Goal: Transaction & Acquisition: Download file/media

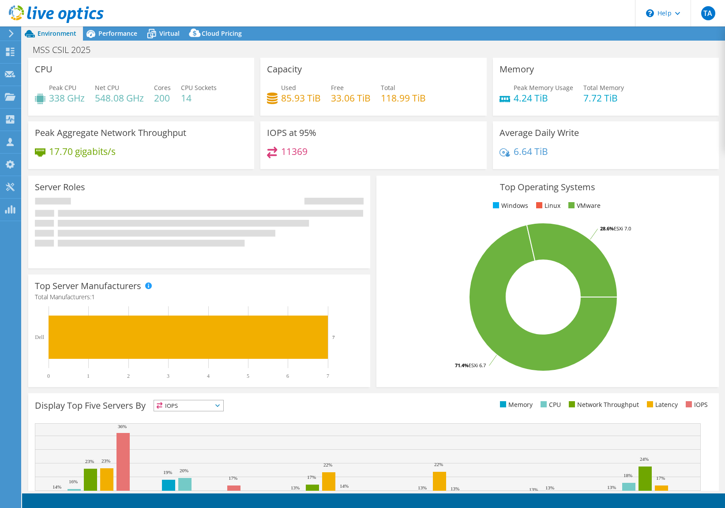
select select "USD"
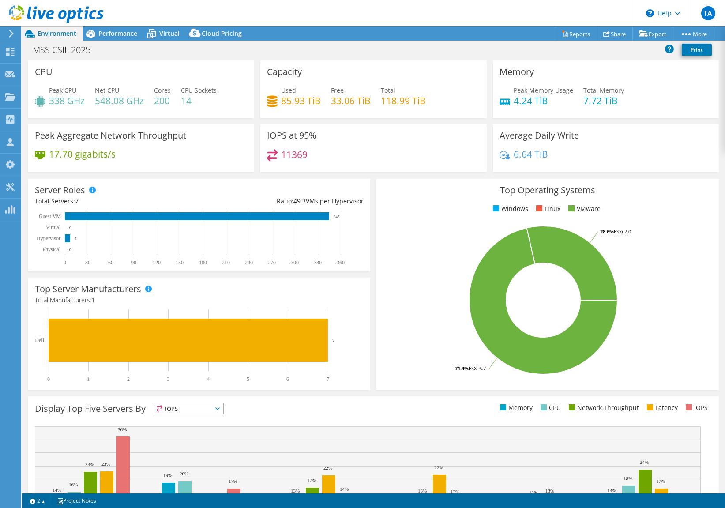
click at [24, 8] on icon at bounding box center [56, 14] width 95 height 18
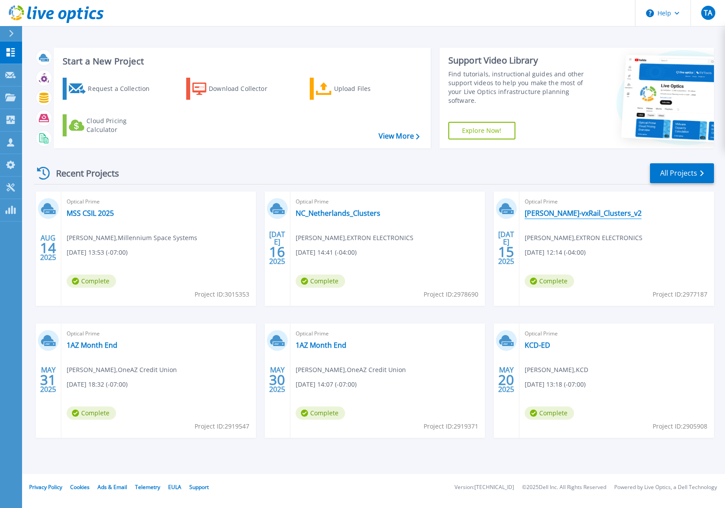
click at [546, 212] on link "[PERSON_NAME]-vxRail_Clusters_v2" at bounding box center [583, 213] width 117 height 9
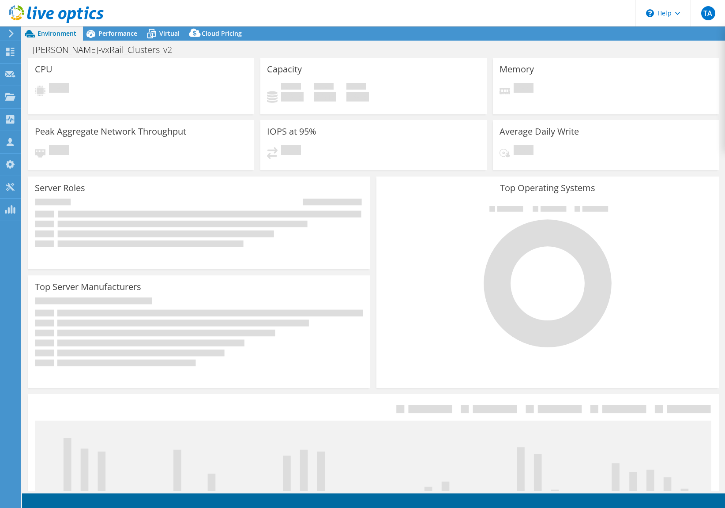
select select "USD"
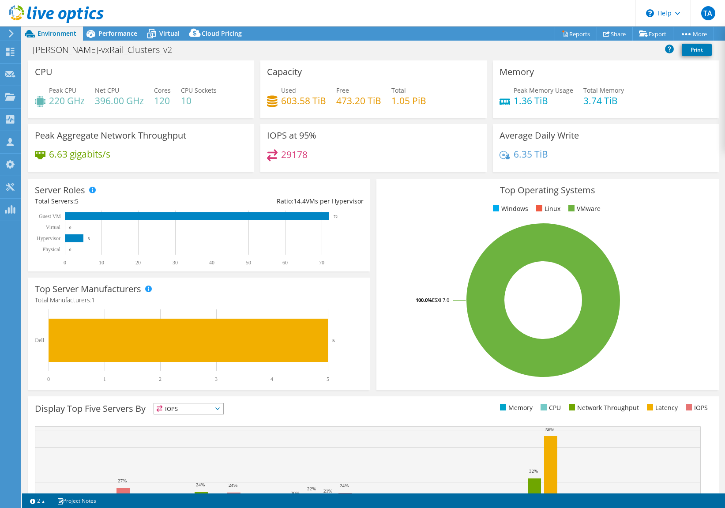
click at [88, 27] on div at bounding box center [52, 15] width 104 height 30
click at [109, 29] on span "Performance" at bounding box center [117, 33] width 39 height 8
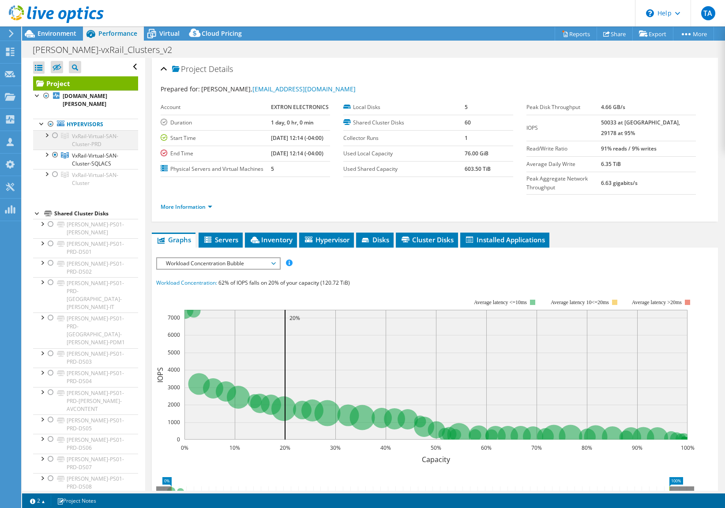
click at [55, 136] on div at bounding box center [55, 135] width 9 height 11
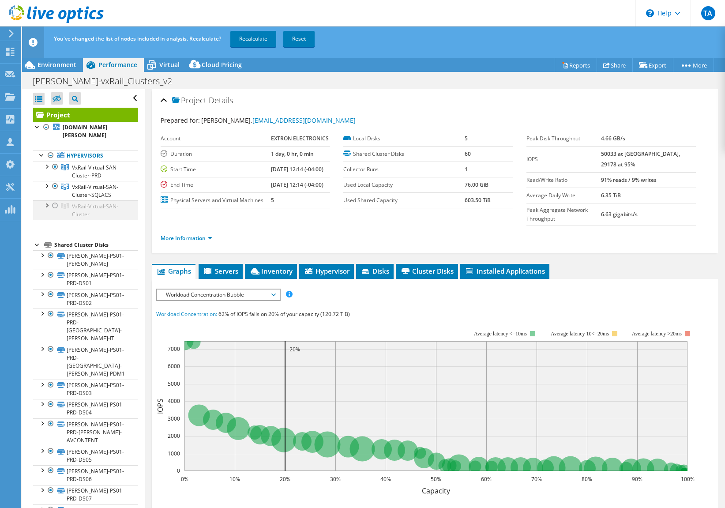
click at [54, 206] on div at bounding box center [55, 205] width 9 height 11
click at [254, 40] on link "Recalculate" at bounding box center [253, 39] width 46 height 16
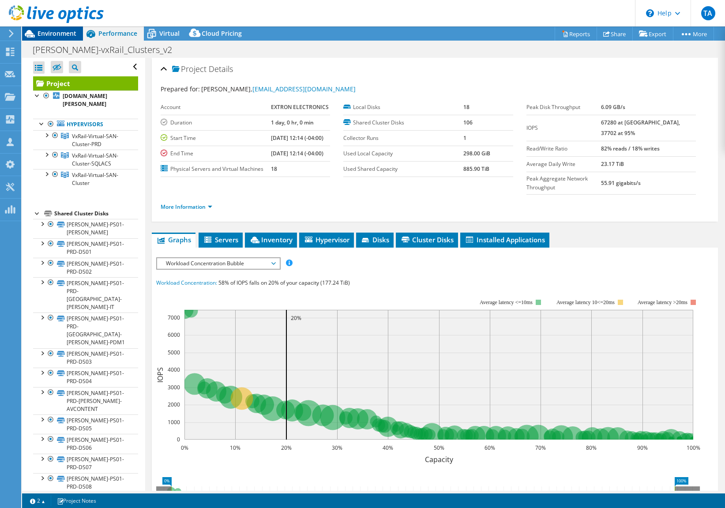
click at [52, 35] on span "Environment" at bounding box center [57, 33] width 39 height 8
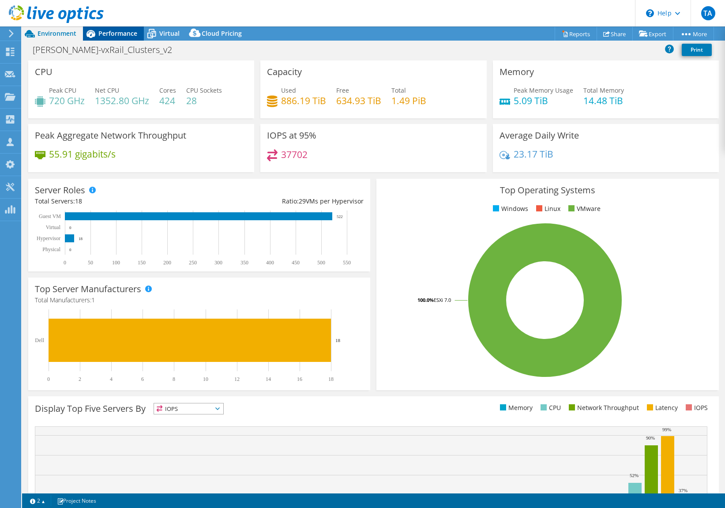
click at [124, 34] on span "Performance" at bounding box center [117, 33] width 39 height 8
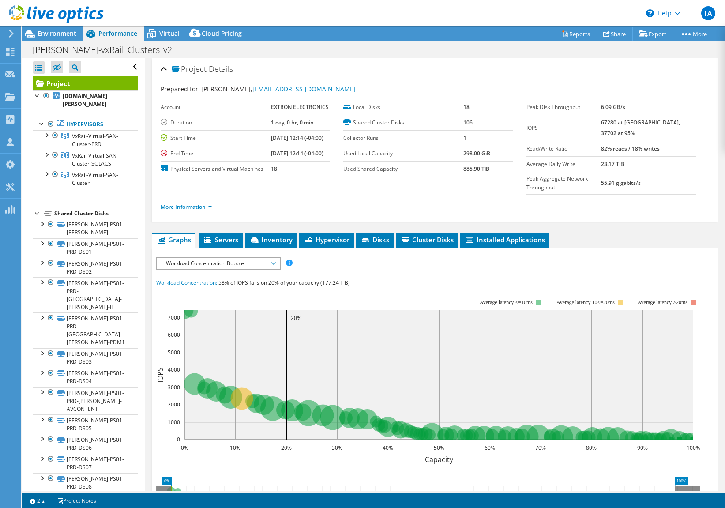
click at [22, 12] on icon at bounding box center [56, 14] width 95 height 18
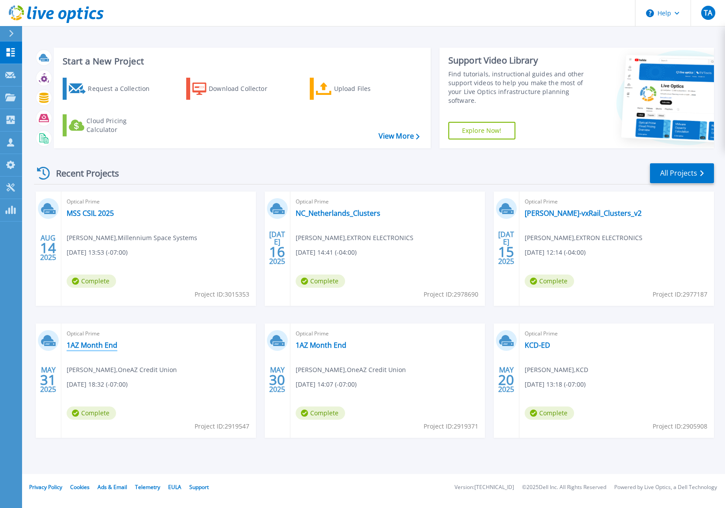
click at [79, 343] on link "1AZ Month End" at bounding box center [92, 345] width 51 height 9
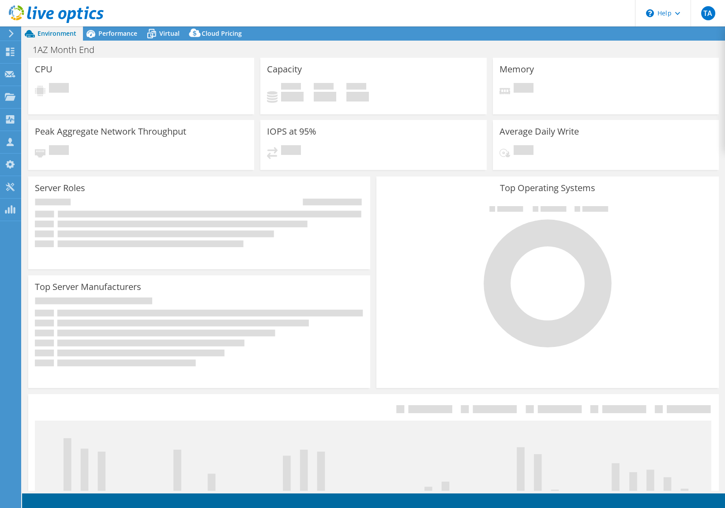
select select "USD"
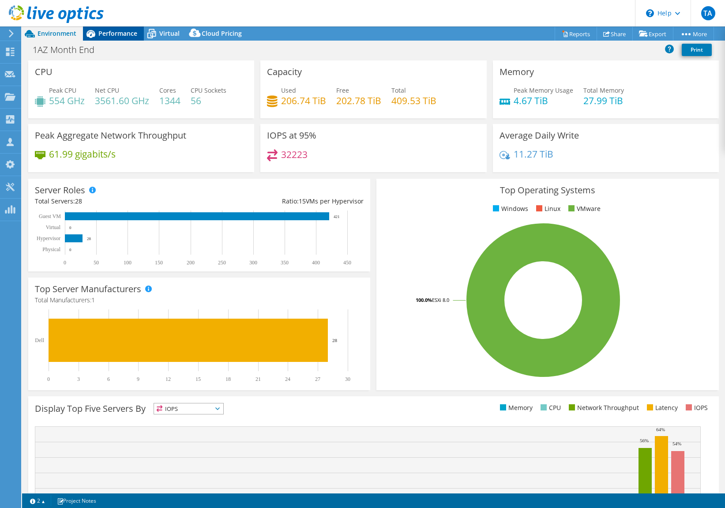
click at [118, 34] on span "Performance" at bounding box center [117, 33] width 39 height 8
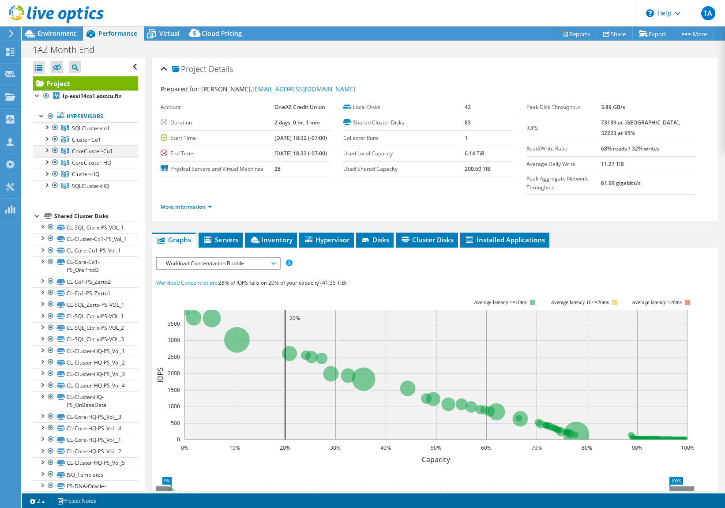
click at [54, 154] on div at bounding box center [55, 150] width 9 height 11
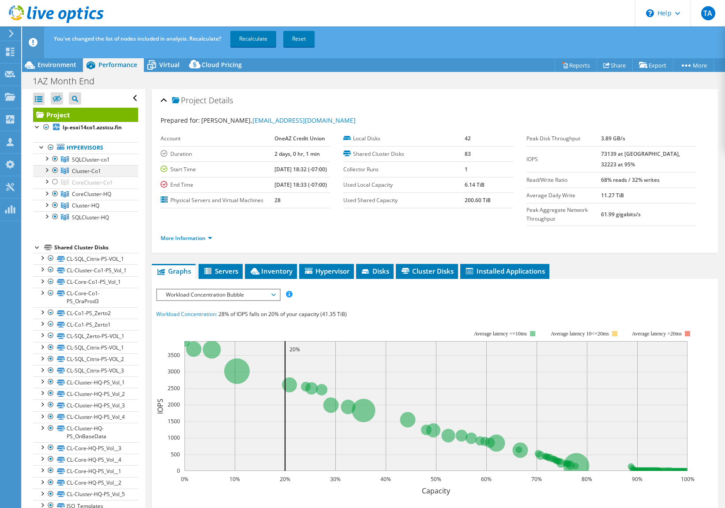
click at [55, 176] on div at bounding box center [55, 170] width 9 height 11
click at [56, 164] on div at bounding box center [55, 159] width 9 height 11
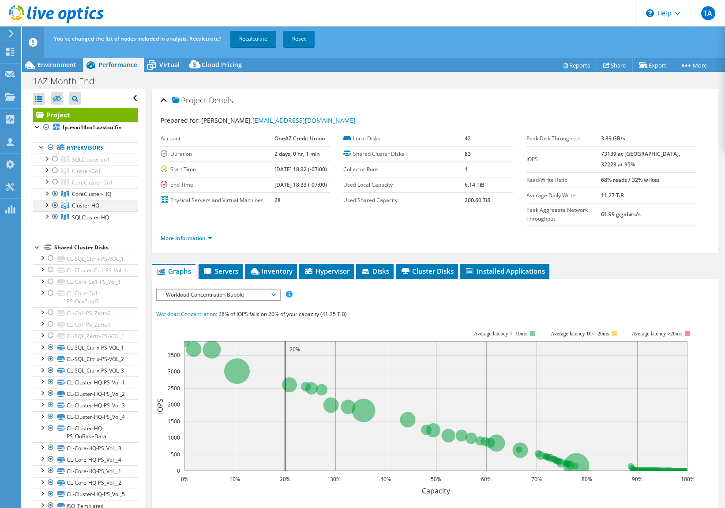
click at [56, 211] on div at bounding box center [55, 205] width 9 height 11
click at [55, 222] on div at bounding box center [55, 216] width 9 height 11
click at [56, 187] on div at bounding box center [55, 182] width 9 height 11
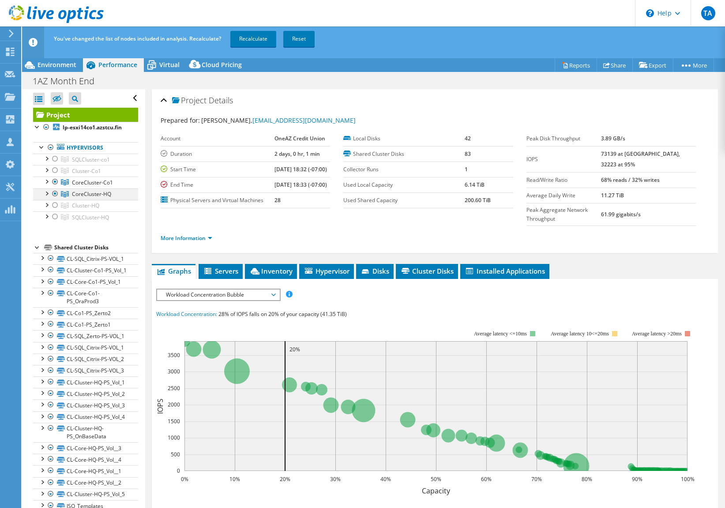
click at [56, 199] on div at bounding box center [55, 193] width 9 height 11
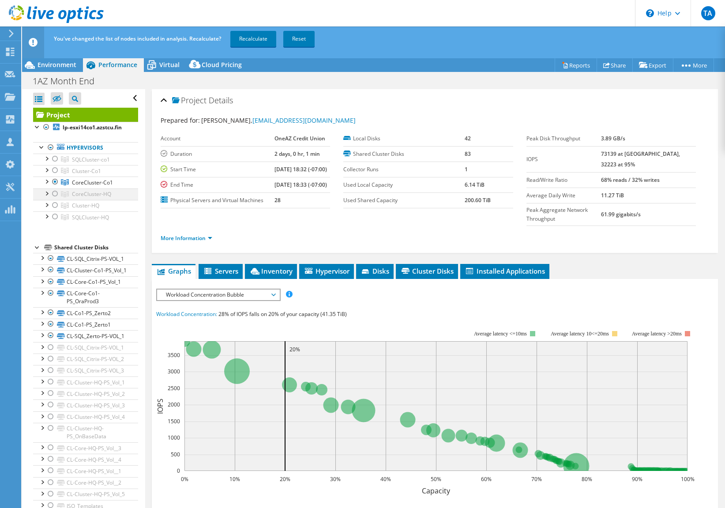
click at [58, 199] on div at bounding box center [55, 193] width 9 height 11
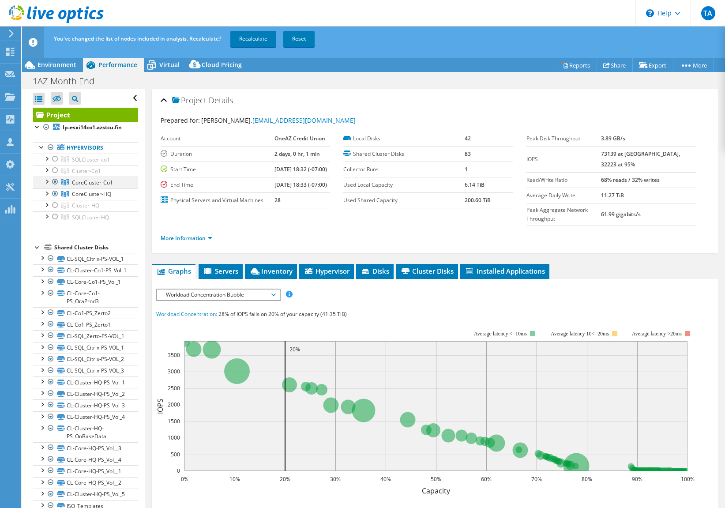
click at [55, 187] on div at bounding box center [55, 182] width 9 height 11
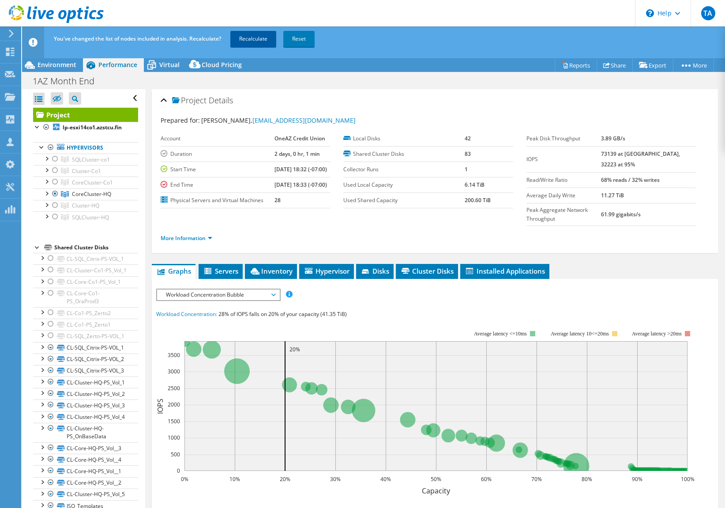
click at [261, 39] on link "Recalculate" at bounding box center [253, 39] width 46 height 16
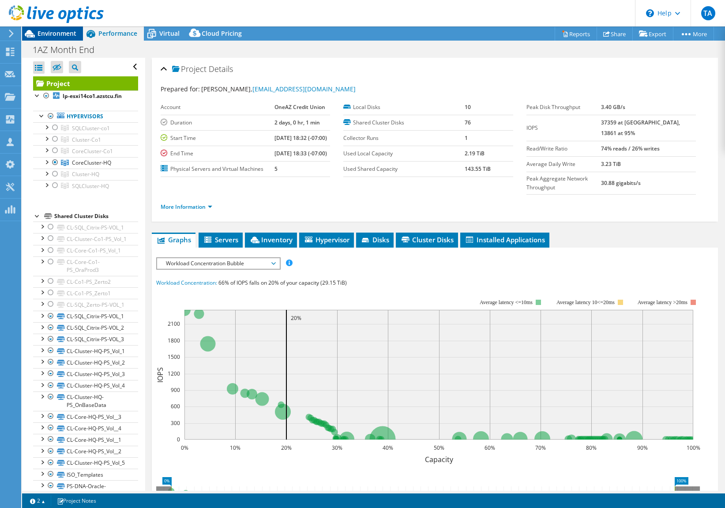
click at [57, 34] on span "Environment" at bounding box center [57, 33] width 39 height 8
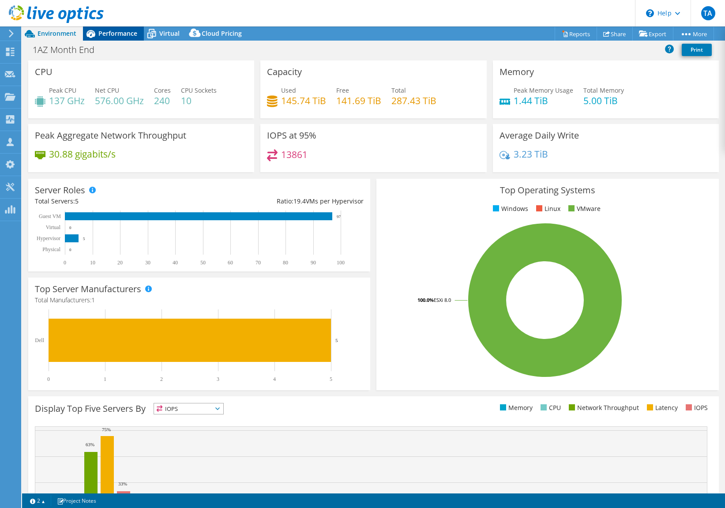
click at [101, 34] on span "Performance" at bounding box center [117, 33] width 39 height 8
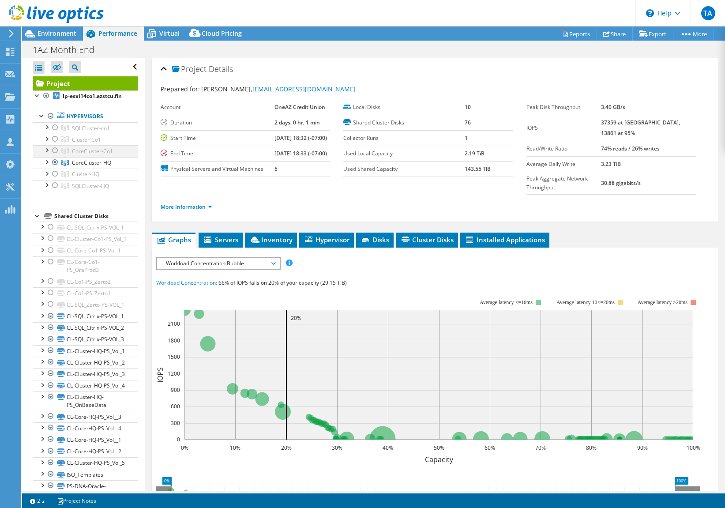
click at [56, 156] on div at bounding box center [55, 150] width 9 height 11
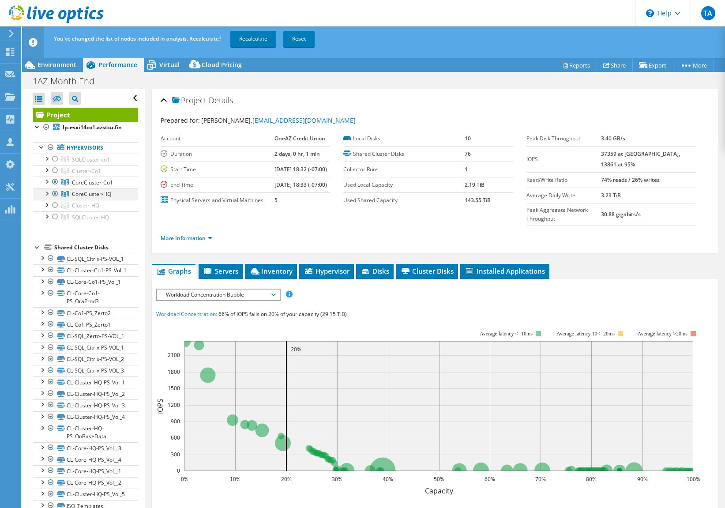
click at [54, 199] on div at bounding box center [55, 193] width 9 height 11
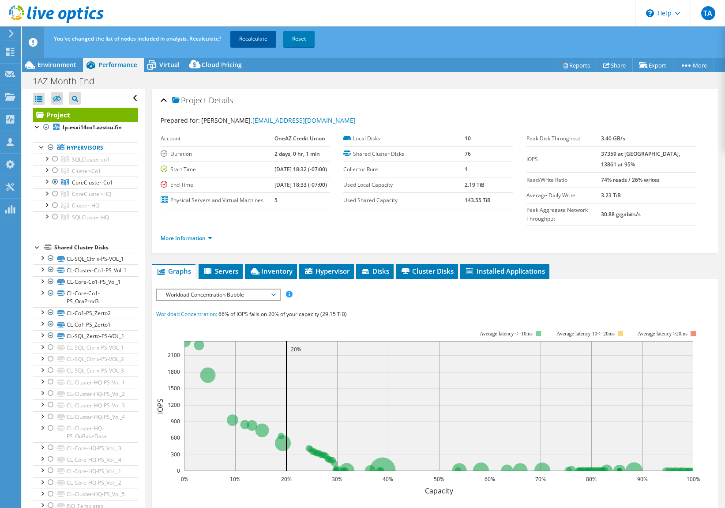
click at [252, 40] on link "Recalculate" at bounding box center [253, 39] width 46 height 16
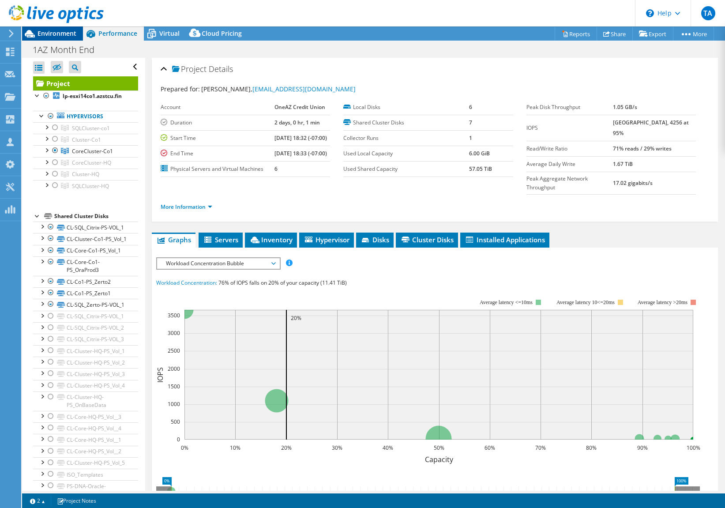
click at [53, 34] on span "Environment" at bounding box center [57, 33] width 39 height 8
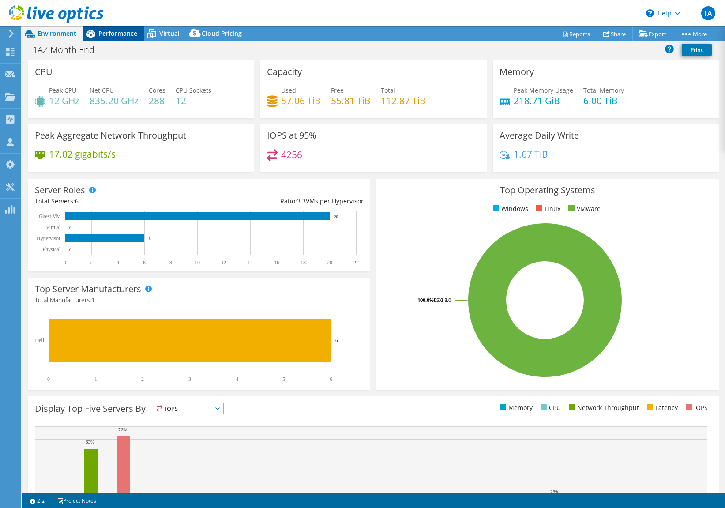
click at [117, 33] on span "Performance" at bounding box center [117, 33] width 39 height 8
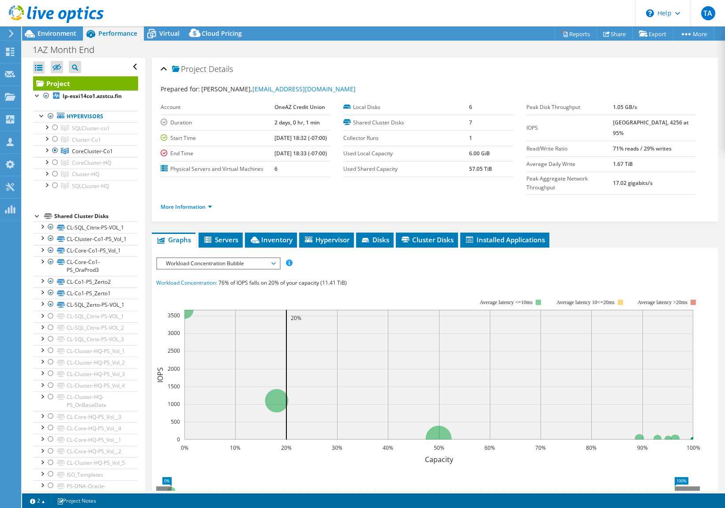
click at [16, 14] on icon at bounding box center [56, 14] width 95 height 18
click at [20, 10] on icon at bounding box center [56, 14] width 95 height 18
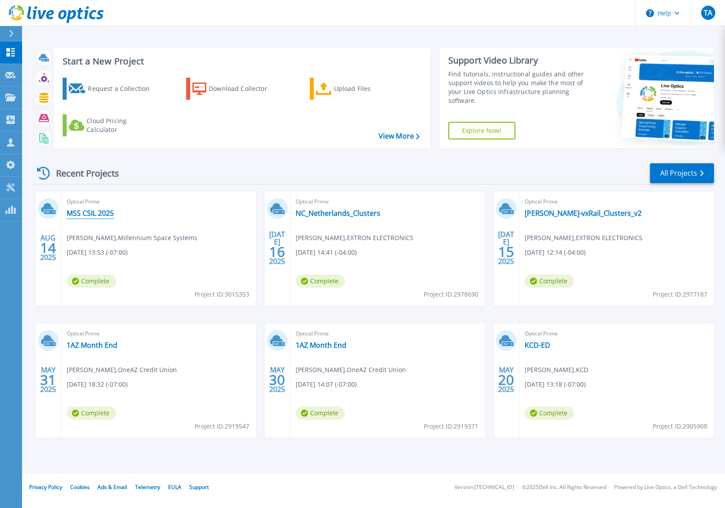
click at [93, 211] on link "MSS CSIL 2025" at bounding box center [90, 213] width 47 height 9
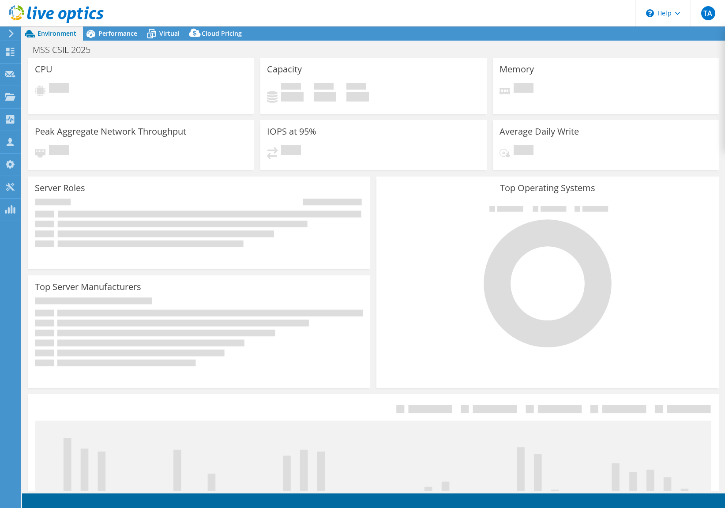
select select "USD"
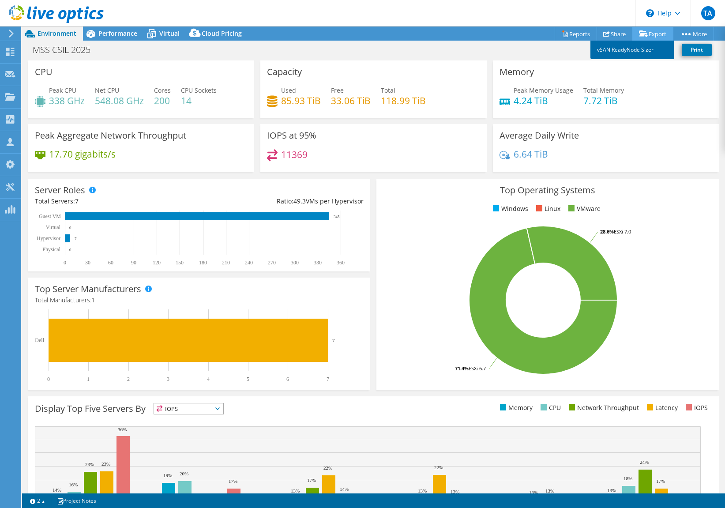
click at [634, 46] on link "vSAN ReadyNode Sizer" at bounding box center [633, 50] width 84 height 19
click at [573, 32] on link "Reports" at bounding box center [576, 34] width 42 height 14
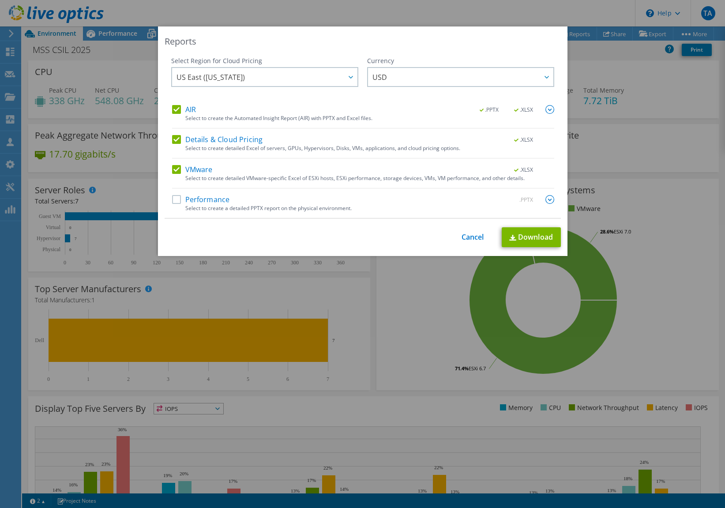
click at [173, 200] on label "Performance" at bounding box center [201, 199] width 58 height 9
click at [0, 0] on input "Performance" at bounding box center [0, 0] width 0 height 0
click at [174, 138] on label "Details & Cloud Pricing" at bounding box center [217, 139] width 91 height 9
click at [0, 0] on input "Details & Cloud Pricing" at bounding box center [0, 0] width 0 height 0
click at [173, 141] on label "Details & Cloud Pricing" at bounding box center [217, 139] width 91 height 9
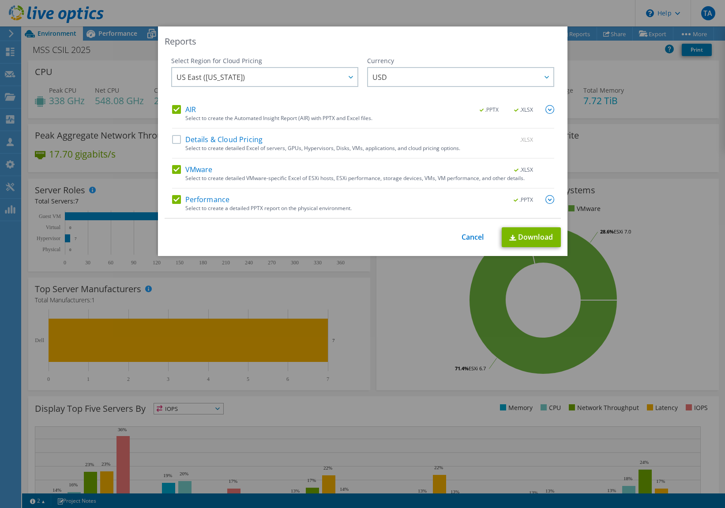
click at [0, 0] on input "Details & Cloud Pricing" at bounding box center [0, 0] width 0 height 0
click at [542, 108] on div ".PPTX .XLSX" at bounding box center [511, 110] width 85 height 10
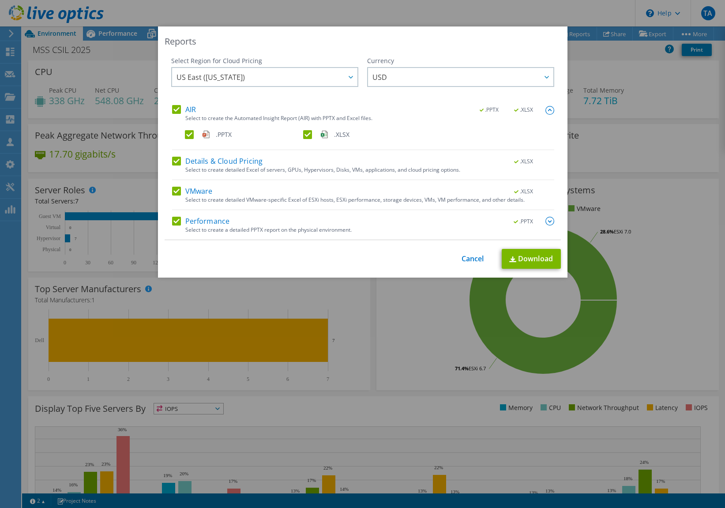
click at [546, 222] on img at bounding box center [550, 221] width 9 height 9
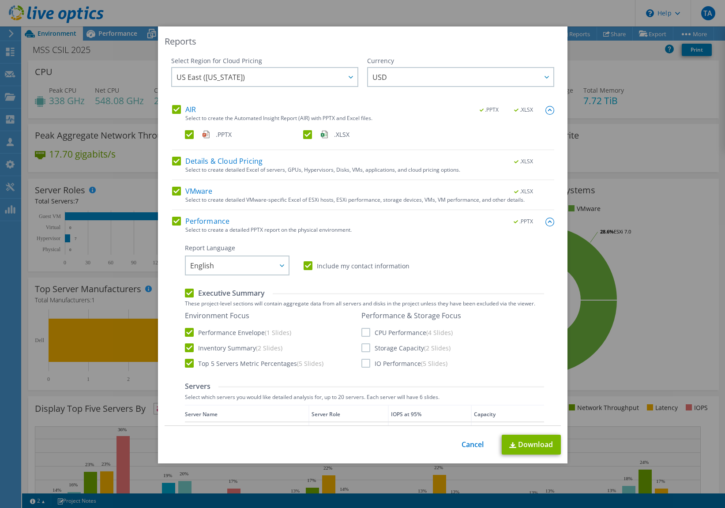
click at [364, 332] on label "CPU Performance (4 Slides)" at bounding box center [407, 332] width 91 height 9
click at [0, 0] on input "CPU Performance (4 Slides)" at bounding box center [0, 0] width 0 height 0
click at [363, 347] on label "Storage Capacity (2 Slides)" at bounding box center [406, 347] width 89 height 9
click at [0, 0] on input "Storage Capacity (2 Slides)" at bounding box center [0, 0] width 0 height 0
click at [362, 364] on label "IO Performance (5 Slides)" at bounding box center [405, 363] width 86 height 9
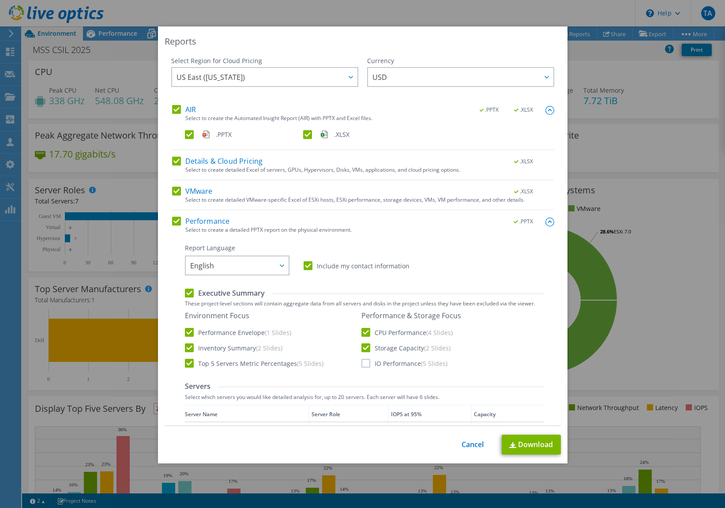
click at [0, 0] on input "IO Performance (5 Slides)" at bounding box center [0, 0] width 0 height 0
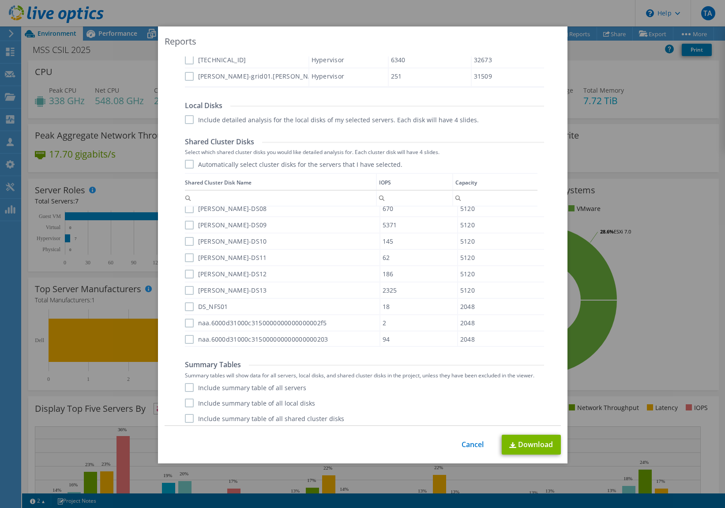
scroll to position [466, 0]
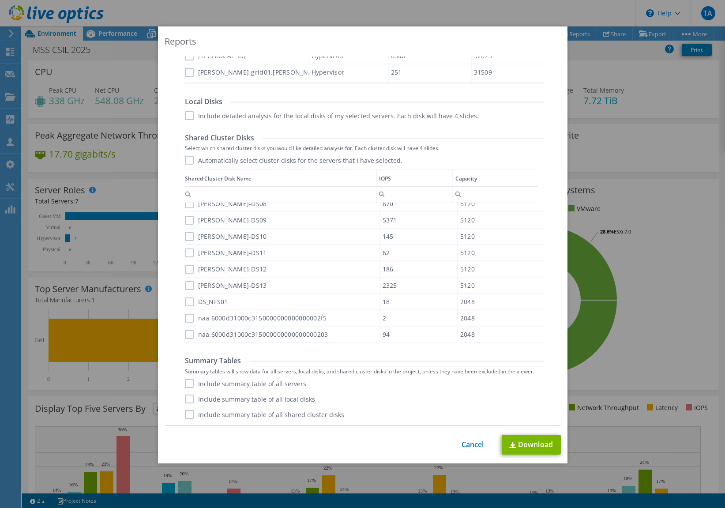
click at [185, 383] on label "Include summary table of all servers" at bounding box center [245, 383] width 121 height 9
click at [0, 0] on input "Include summary table of all servers" at bounding box center [0, 0] width 0 height 0
click at [188, 396] on label "Include summary table of all local disks" at bounding box center [250, 399] width 130 height 9
click at [0, 0] on input "Include summary table of all local disks" at bounding box center [0, 0] width 0 height 0
click at [188, 413] on label "Include summary table of all shared cluster disks" at bounding box center [264, 414] width 159 height 9
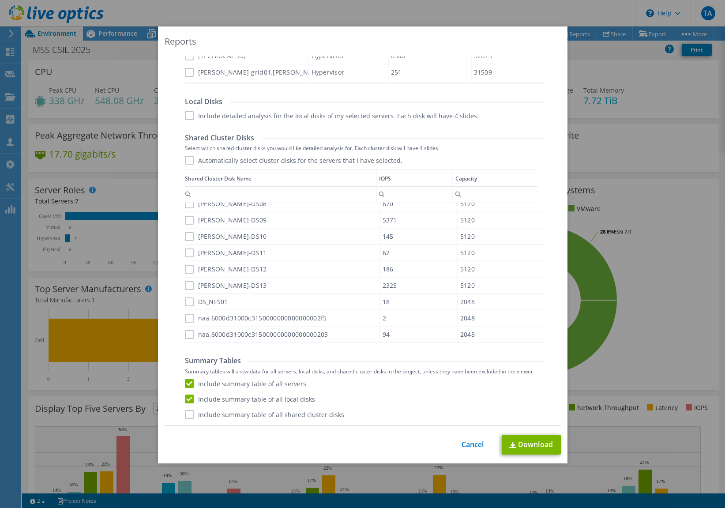
click at [0, 0] on input "Include summary table of all shared cluster disks" at bounding box center [0, 0] width 0 height 0
click at [526, 442] on link "Download" at bounding box center [531, 445] width 59 height 20
click at [672, 172] on div "Reports Select Region for Cloud Pricing Asia Pacific (Hong Kong) Asia Pacific (…" at bounding box center [362, 253] width 725 height 455
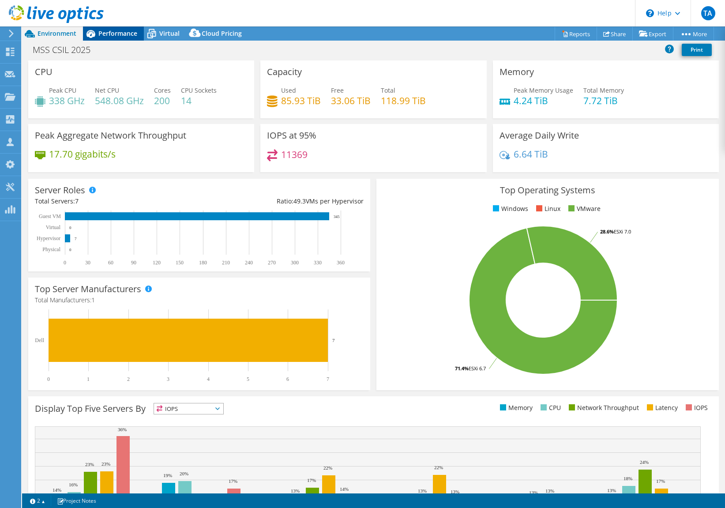
click at [121, 36] on span "Performance" at bounding box center [117, 33] width 39 height 8
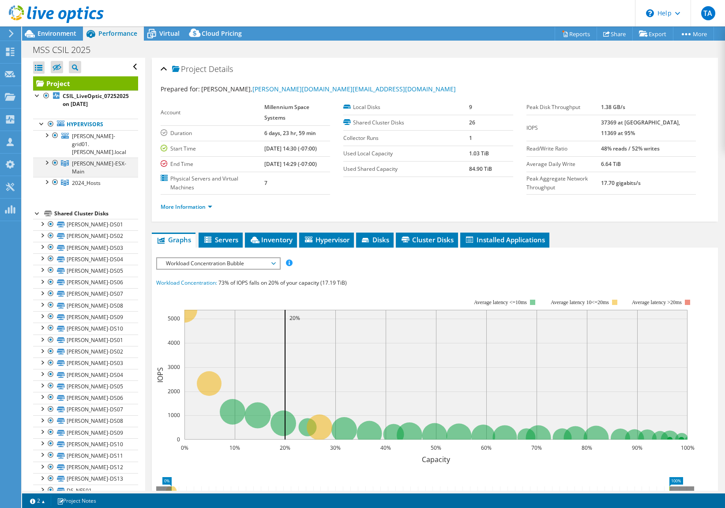
click at [48, 158] on div at bounding box center [46, 162] width 9 height 9
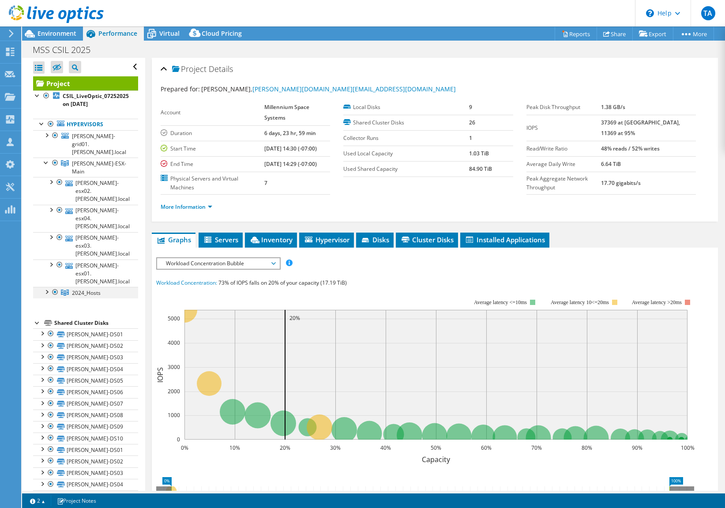
click at [45, 287] on div at bounding box center [46, 291] width 9 height 9
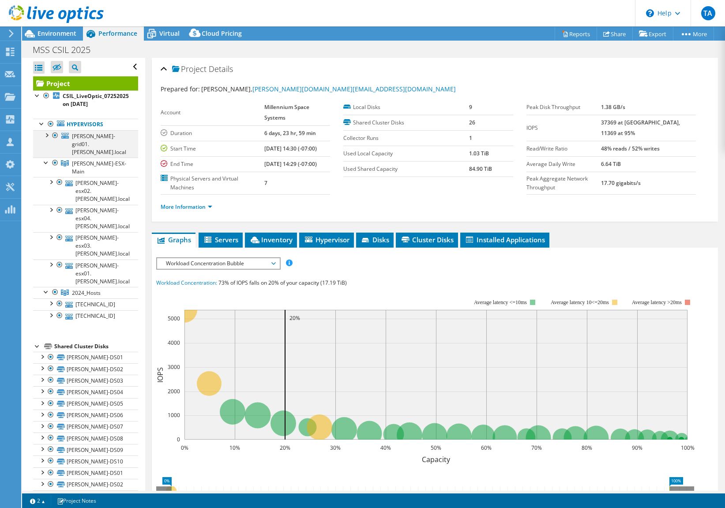
click at [46, 136] on div at bounding box center [46, 134] width 9 height 9
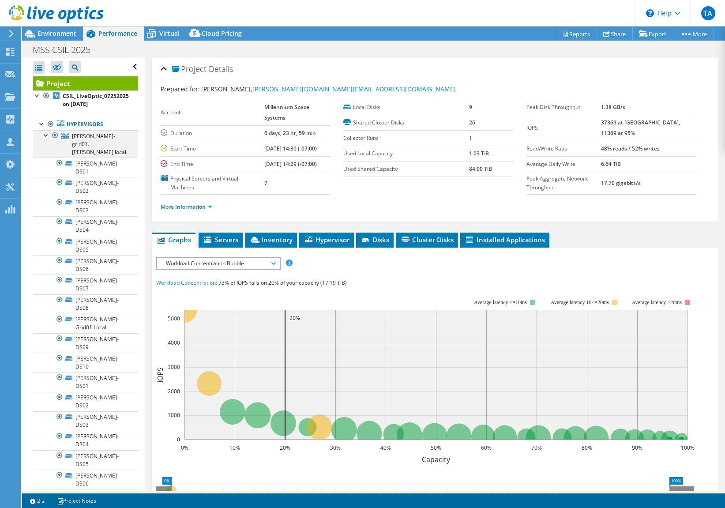
click at [46, 136] on div at bounding box center [46, 134] width 9 height 9
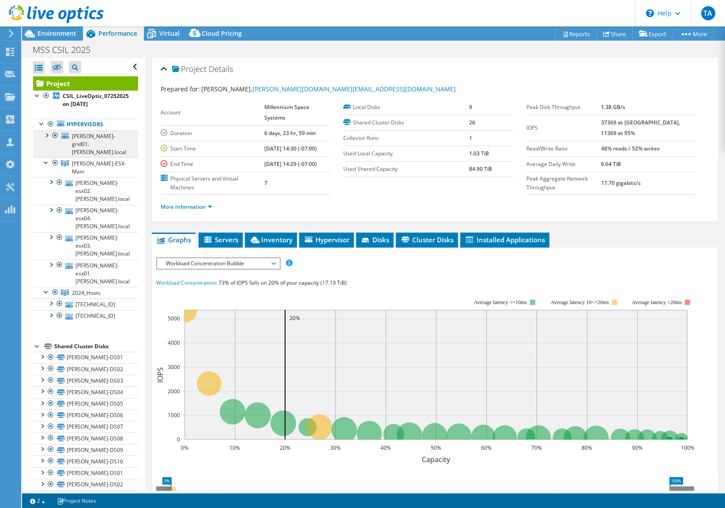
click at [103, 142] on span "mvee-grid01.mvee.local" at bounding box center [99, 143] width 54 height 23
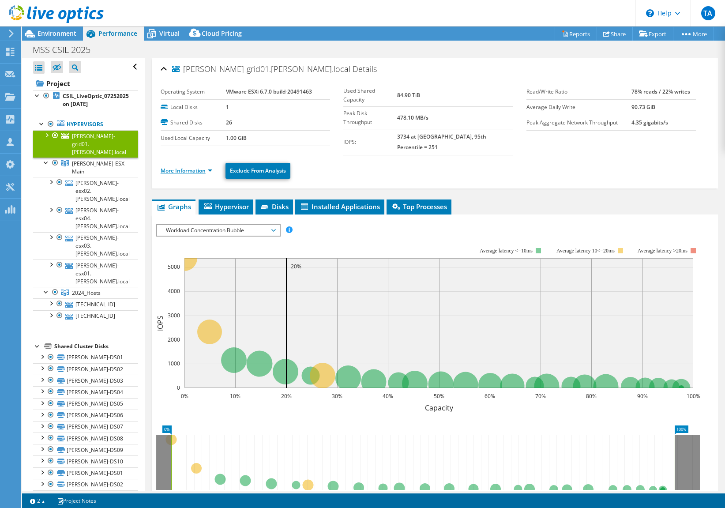
click at [181, 167] on link "More Information" at bounding box center [187, 171] width 52 height 8
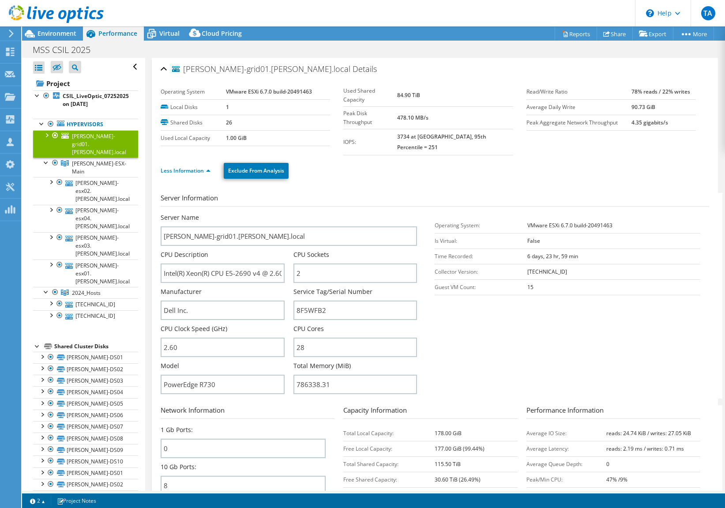
click at [347, 193] on h3 "Server Information" at bounding box center [435, 200] width 549 height 14
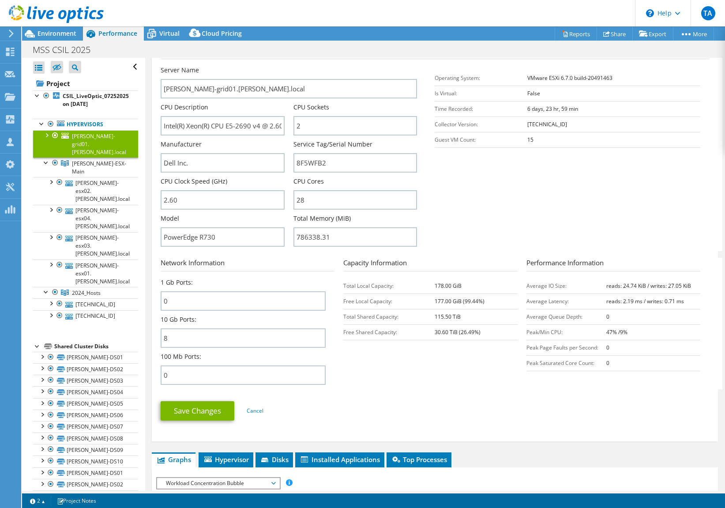
scroll to position [0, 0]
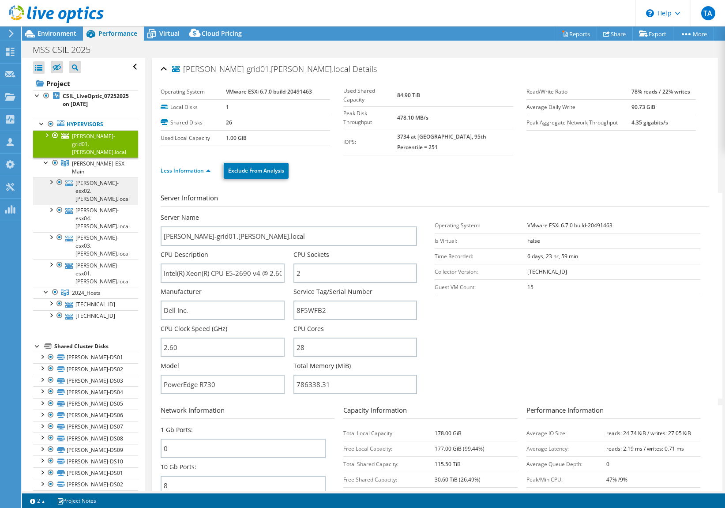
click at [87, 177] on link "mvee-esx02.mvee.local" at bounding box center [85, 190] width 105 height 27
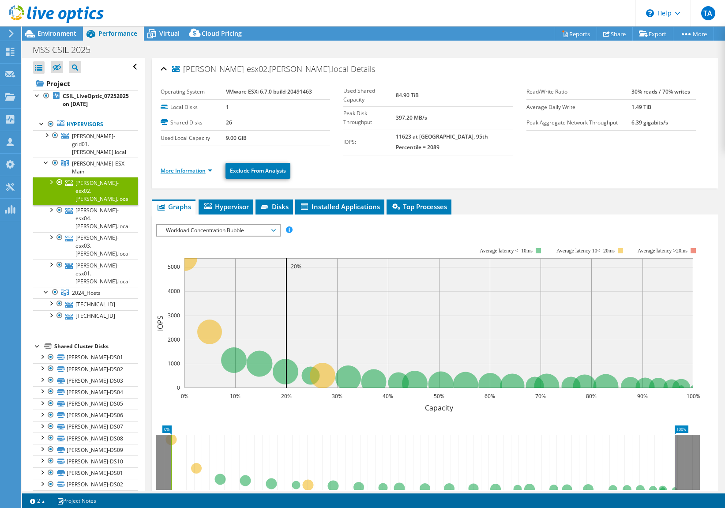
click at [183, 167] on link "More Information" at bounding box center [187, 171] width 52 height 8
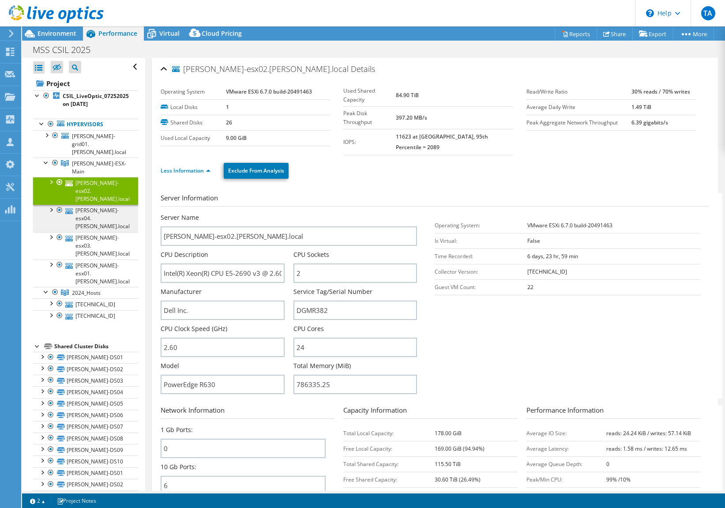
click at [83, 205] on link "mvee-esx04.mvee.local" at bounding box center [85, 218] width 105 height 27
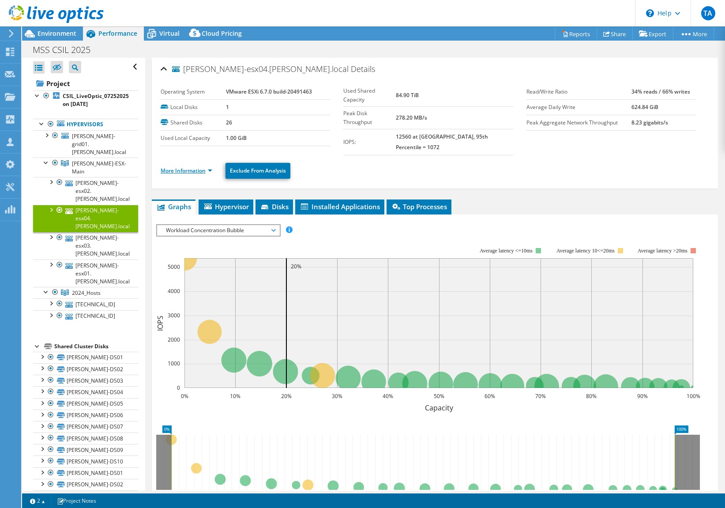
click at [210, 167] on link "More Information" at bounding box center [187, 171] width 52 height 8
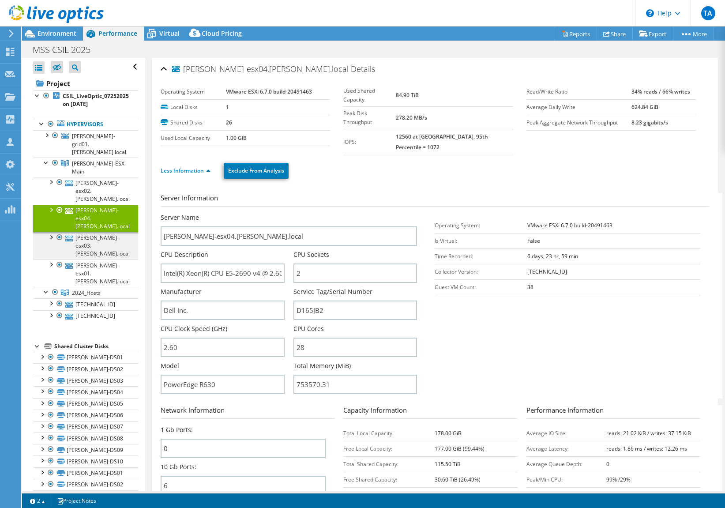
click at [86, 232] on link "mvee-esx03.mvee.local" at bounding box center [85, 245] width 105 height 27
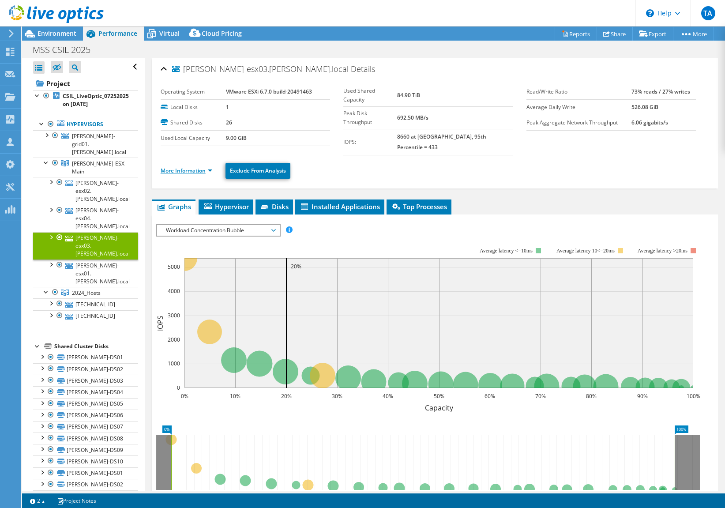
click at [200, 167] on link "More Information" at bounding box center [187, 171] width 52 height 8
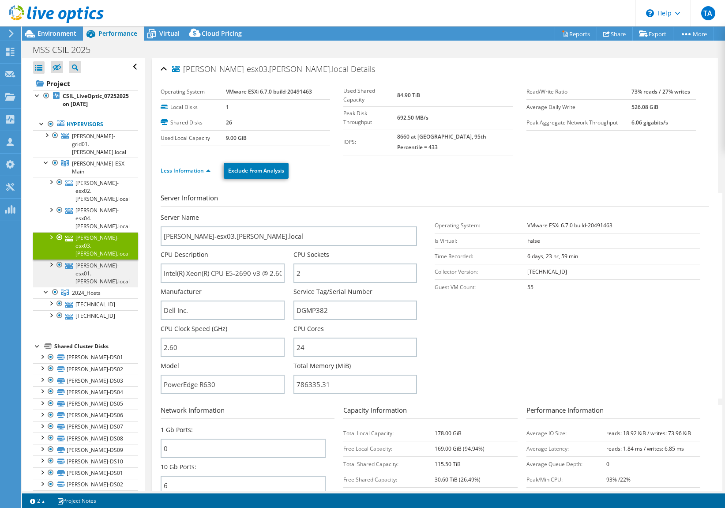
click at [86, 260] on link "mvee-esx01.mvee.local" at bounding box center [85, 273] width 105 height 27
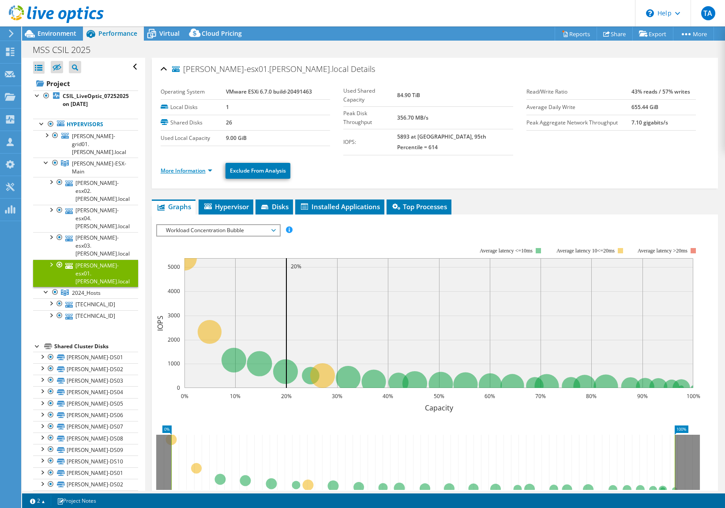
click at [176, 167] on link "More Information" at bounding box center [187, 171] width 52 height 8
